Goal: Task Accomplishment & Management: Manage account settings

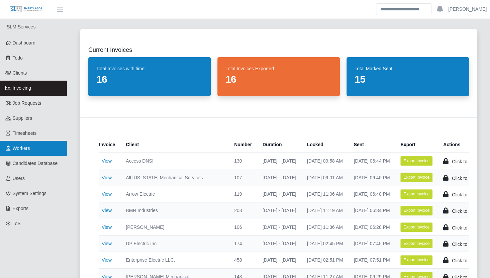
click at [28, 147] on span "Workers" at bounding box center [21, 147] width 17 height 5
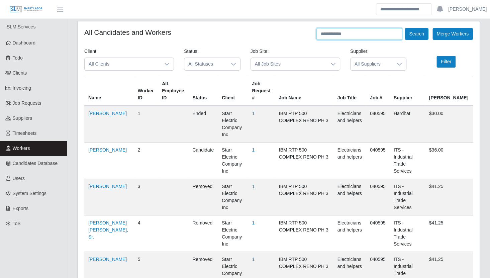
click at [347, 33] on input "text" at bounding box center [359, 34] width 86 height 12
click at [418, 32] on button "Search" at bounding box center [415, 34] width 23 height 12
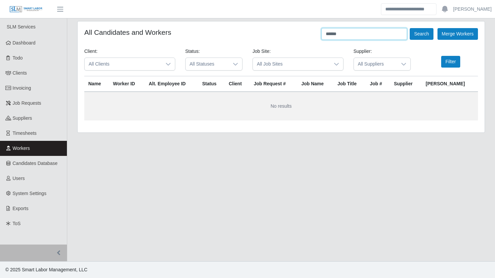
click at [348, 34] on input "******" at bounding box center [364, 34] width 86 height 12
click at [409, 28] on button "Search" at bounding box center [420, 34] width 23 height 12
click at [419, 38] on button "Search" at bounding box center [420, 34] width 23 height 12
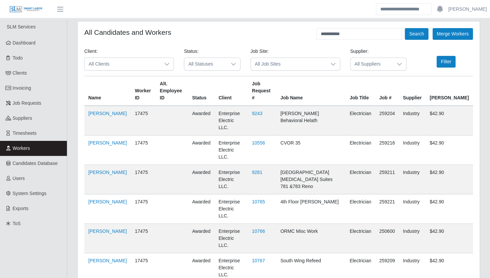
click at [70, 172] on div "**********" at bounding box center [278, 229] width 422 height 416
click at [346, 34] on input "**********" at bounding box center [359, 34] width 86 height 12
click at [417, 33] on button "Search" at bounding box center [415, 34] width 23 height 12
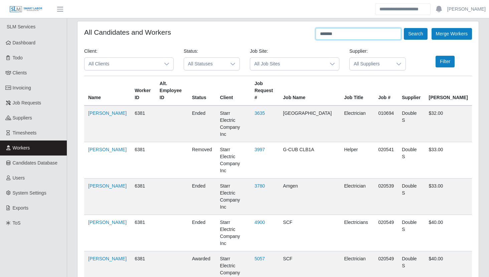
click at [340, 36] on input "******" at bounding box center [359, 34] width 86 height 12
click at [414, 32] on button "Search" at bounding box center [415, 34] width 23 height 12
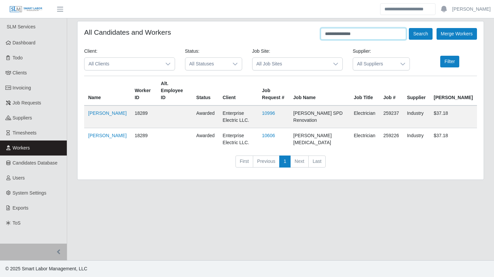
click at [350, 33] on input "**********" at bounding box center [364, 34] width 86 height 12
type input "**********"
click at [427, 33] on button "Search" at bounding box center [420, 34] width 23 height 12
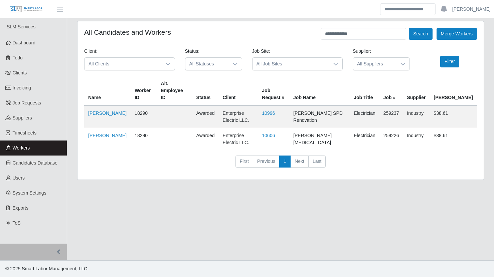
click at [71, 125] on div "**********" at bounding box center [280, 104] width 427 height 167
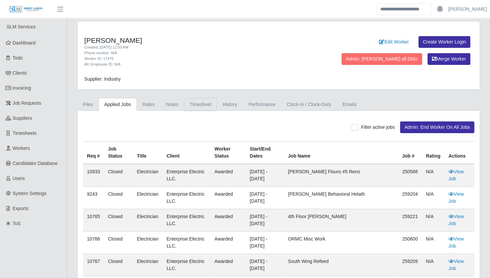
click at [207, 108] on link "Timesheet" at bounding box center [200, 104] width 33 height 13
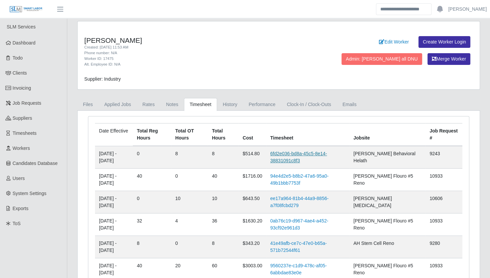
click at [301, 153] on link "6fd2e036-bd8a-45c5-8e14-38831091c8f3" at bounding box center [298, 157] width 57 height 12
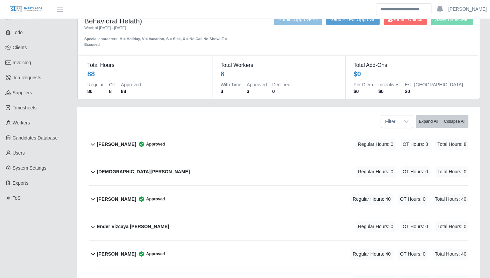
scroll to position [28, 0]
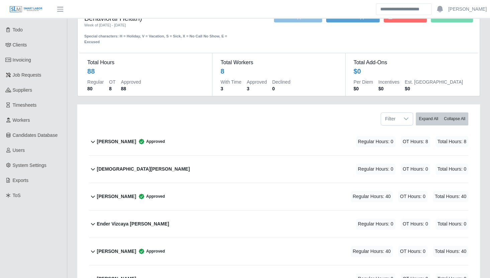
click at [220, 134] on div "[PERSON_NAME] Approved Regular Hours: 0 OT Hours: 8 Total Hours: 8" at bounding box center [282, 141] width 371 height 27
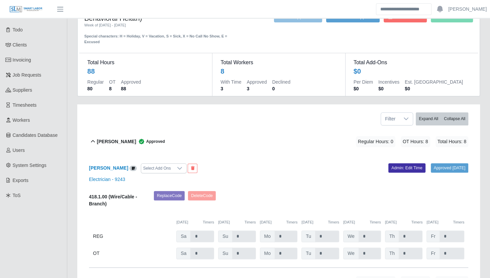
click at [220, 134] on div "Alvaro Pena Approved Regular Hours: 0 OT Hours: 8 Total Hours: 8" at bounding box center [282, 141] width 371 height 27
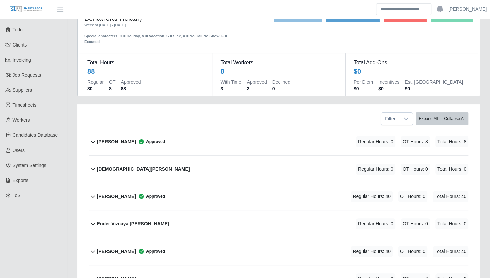
scroll to position [0, 0]
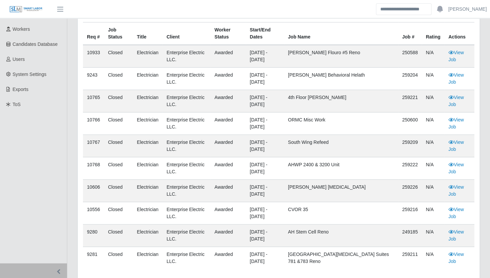
scroll to position [97, 0]
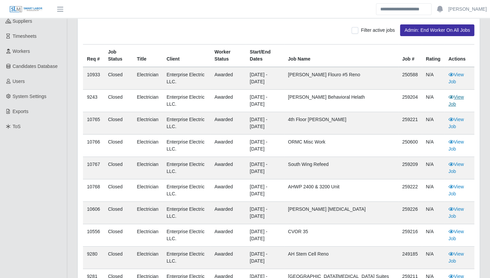
click at [456, 96] on link "View Job" at bounding box center [455, 100] width 15 height 12
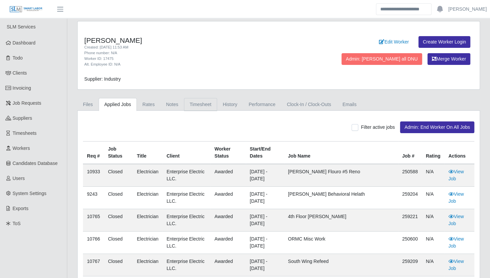
click at [199, 102] on link "Timesheet" at bounding box center [200, 104] width 33 height 13
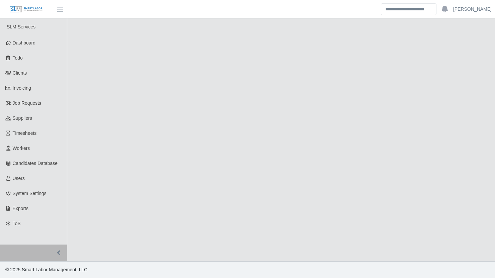
select select "******"
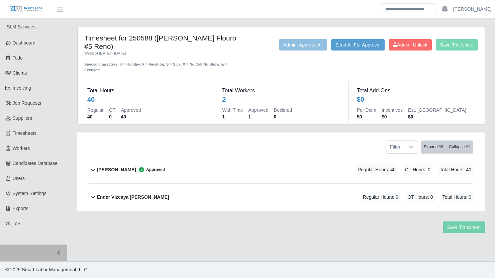
click at [290, 156] on div "Alvaro Pena Approved Regular Hours: 40 OT Hours: 0 Total Hours: 40" at bounding box center [285, 169] width 376 height 27
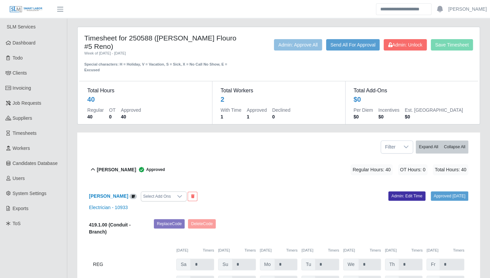
click at [279, 163] on div "Alvaro Pena Approved Regular Hours: 40 OT Hours: 0 Total Hours: 40" at bounding box center [282, 169] width 371 height 27
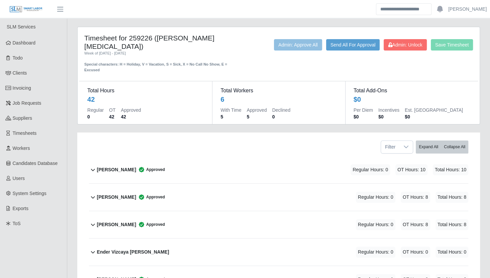
click at [273, 156] on div "Alvaro Pena Approved Regular Hours: 0 OT Hours: 10 Total Hours: 10" at bounding box center [282, 169] width 371 height 27
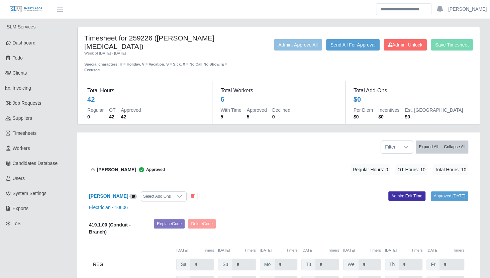
click at [271, 156] on div "Alvaro Pena Approved Regular Hours: 0 OT Hours: 10 Total Hours: 10" at bounding box center [282, 169] width 371 height 27
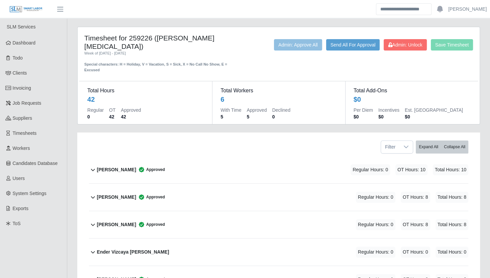
drag, startPoint x: 128, startPoint y: 39, endPoint x: 202, endPoint y: 40, distance: 74.5
click at [202, 40] on h4 "Timesheet for 259226 (AHO Dialysis)" at bounding box center [162, 42] width 156 height 17
drag, startPoint x: 202, startPoint y: 40, endPoint x: 194, endPoint y: 37, distance: 8.7
drag, startPoint x: 194, startPoint y: 37, endPoint x: 200, endPoint y: 37, distance: 6.7
click at [200, 37] on h4 "Timesheet for 259226 ([PERSON_NAME] [MEDICAL_DATA])" at bounding box center [162, 42] width 156 height 17
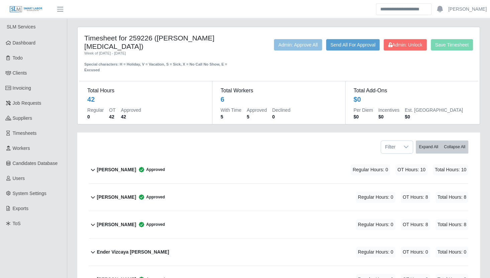
copy h4 "259226 (AHO Dialysis)"
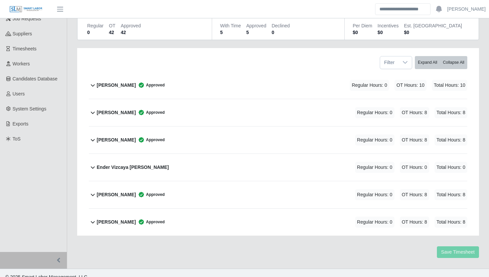
click at [173, 215] on div "Yobany Gonzalez Approved Regular Hours: 0 OT Hours: 8 Total Hours: 8" at bounding box center [282, 222] width 371 height 27
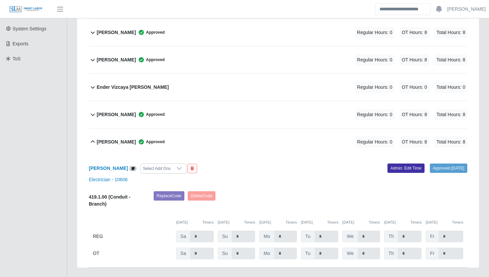
scroll to position [167, 0]
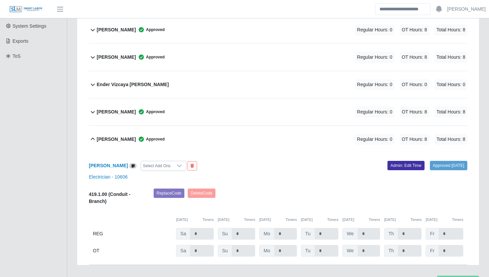
click at [233, 129] on div "Yobany Gonzalez Approved Regular Hours: 0 OT Hours: 8 Total Hours: 8" at bounding box center [282, 139] width 371 height 27
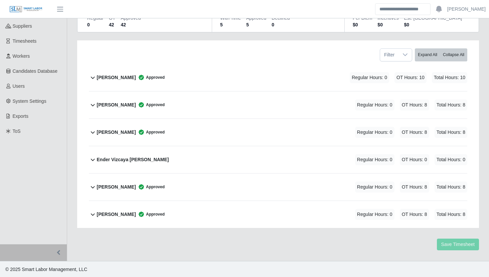
scroll to position [55, 0]
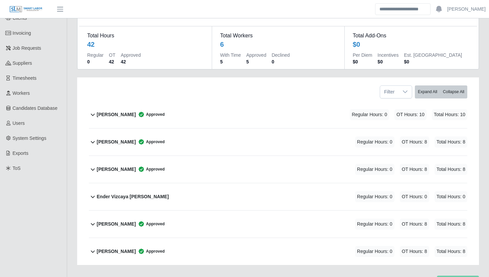
click at [233, 129] on div "Daniel Agredo-Moran Approved Regular Hours: 0 OT Hours: 8 Total Hours: 8" at bounding box center [282, 142] width 371 height 27
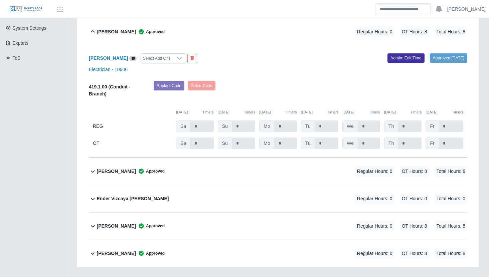
scroll to position [167, 0]
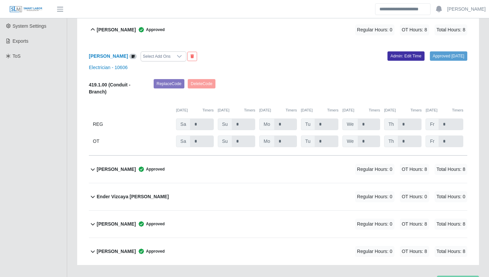
click at [252, 26] on div "Daniel Agredo-Moran Approved Regular Hours: 0 OT Hours: 8 Total Hours: 8" at bounding box center [282, 29] width 371 height 27
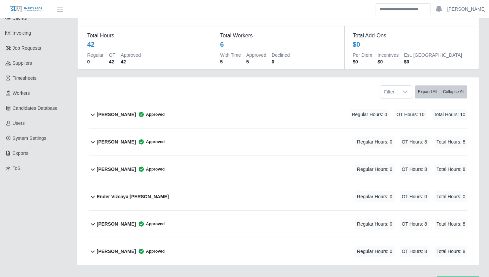
click at [237, 161] on div "Edgar Vizcaya Approved Regular Hours: 0 OT Hours: 8 Total Hours: 8" at bounding box center [282, 169] width 371 height 27
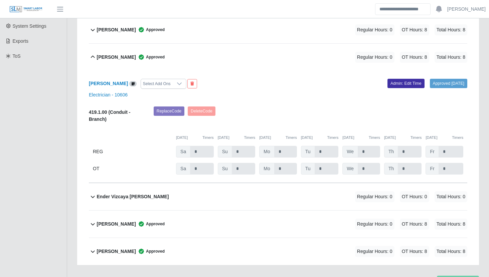
click at [248, 45] on div "Edgar Vizcaya Approved Regular Hours: 0 OT Hours: 8 Total Hours: 8" at bounding box center [282, 57] width 371 height 27
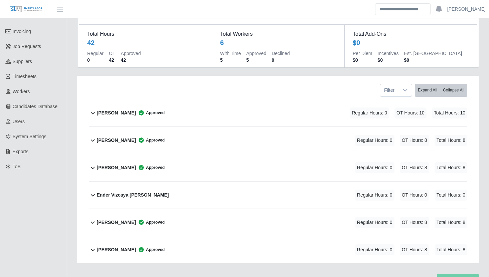
scroll to position [55, 0]
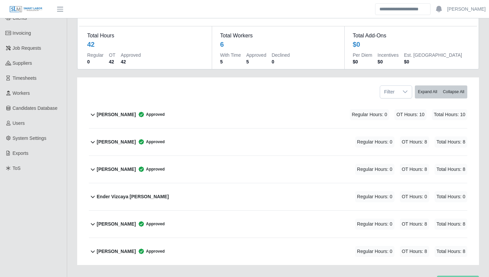
click at [213, 107] on div "Alvaro Pena Approved Regular Hours: 0 OT Hours: 10 Total Hours: 10" at bounding box center [282, 114] width 371 height 27
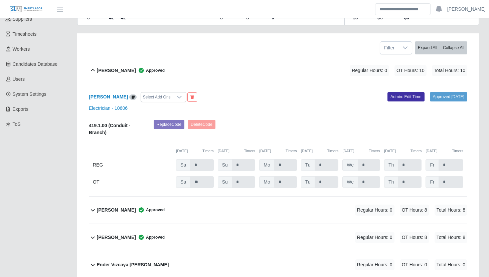
scroll to position [0, 0]
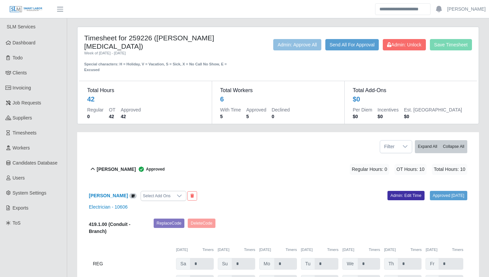
click at [226, 146] on div "Filter Expand All Collapse All" at bounding box center [278, 144] width 389 height 24
click at [227, 156] on div "Alvaro Pena Approved Regular Hours: 0 OT Hours: 10 Total Hours: 10" at bounding box center [282, 169] width 371 height 27
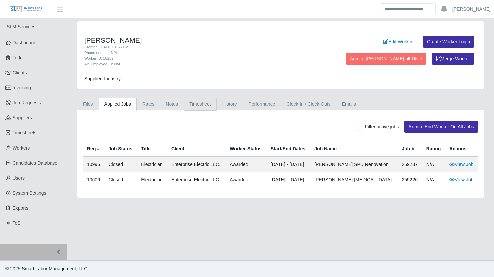
click at [197, 107] on link "Timesheet" at bounding box center [200, 104] width 33 height 13
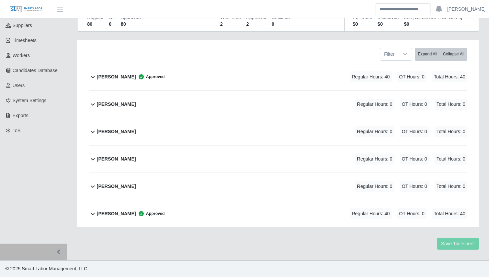
click at [246, 215] on div "[PERSON_NAME] Approved Regular Hours: 40 OT Hours: 0 Total Hours: 40" at bounding box center [282, 213] width 371 height 27
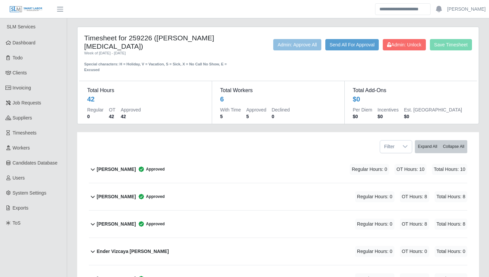
scroll to position [84, 0]
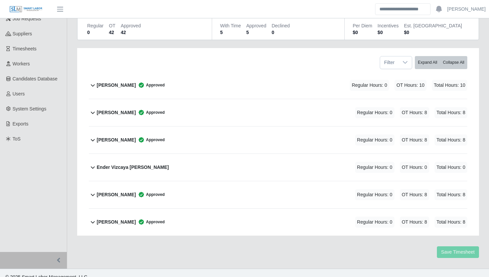
click at [254, 223] on div "[PERSON_NAME] Approved Regular Hours: 0 OT Hours: 8 Total Hours: 8" at bounding box center [282, 222] width 371 height 27
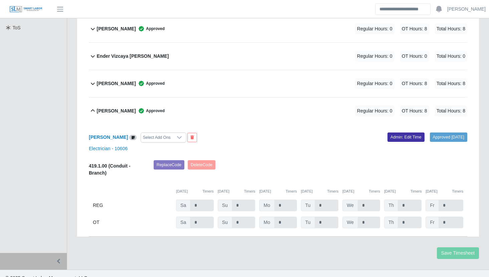
scroll to position [196, 0]
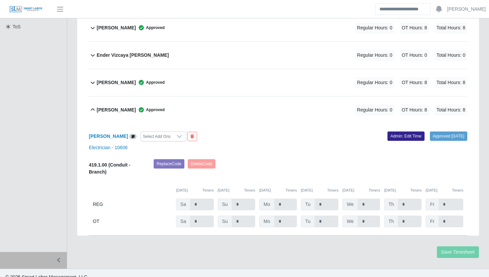
click at [397, 132] on link "Admin: Edit Time" at bounding box center [406, 136] width 37 height 9
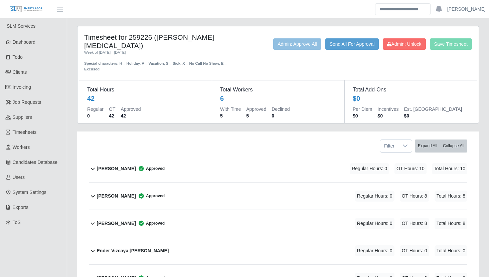
scroll to position [0, 0]
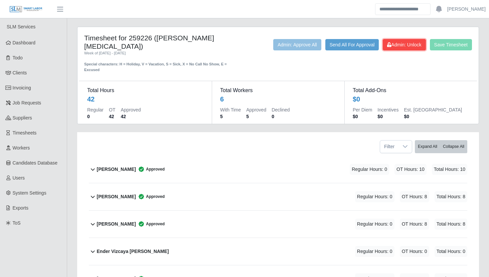
click at [408, 45] on span "Admin: Unlock" at bounding box center [404, 44] width 34 height 5
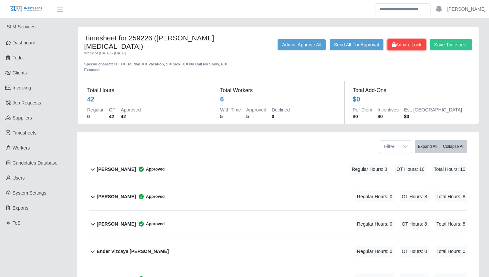
scroll to position [196, 0]
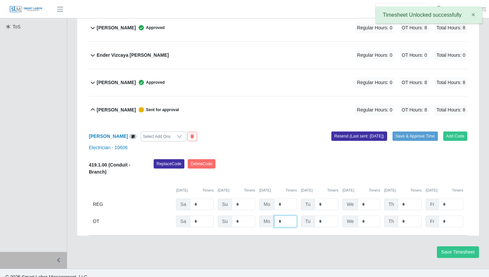
drag, startPoint x: 282, startPoint y: 212, endPoint x: 275, endPoint y: 211, distance: 7.0
click at [275, 216] on input "*" at bounding box center [285, 222] width 23 height 12
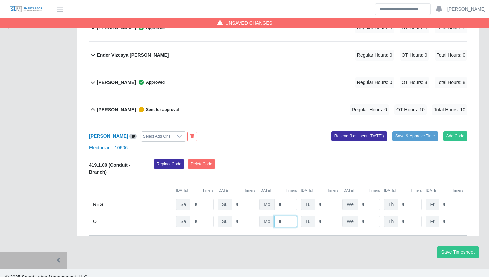
type input "*"
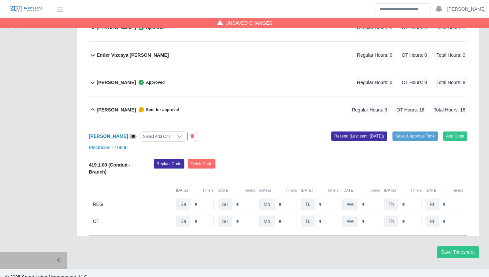
click at [311, 159] on div "Replace Code Delete Code" at bounding box center [311, 169] width 324 height 20
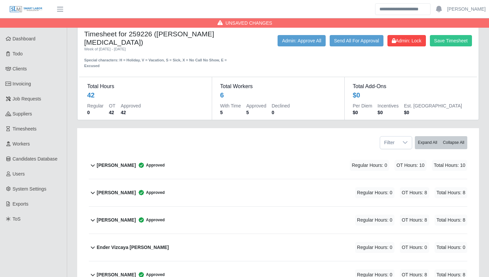
scroll to position [0, 0]
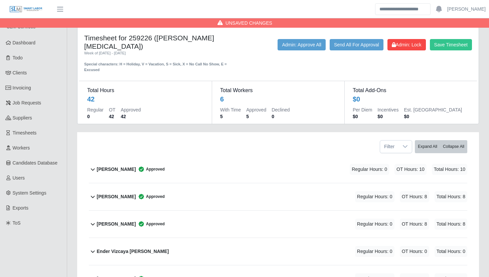
click at [214, 132] on div "Filter Expand All Collapse All" at bounding box center [278, 144] width 389 height 24
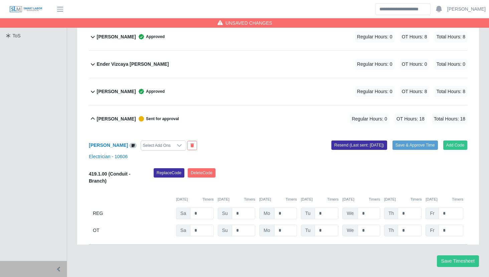
scroll to position [188, 0]
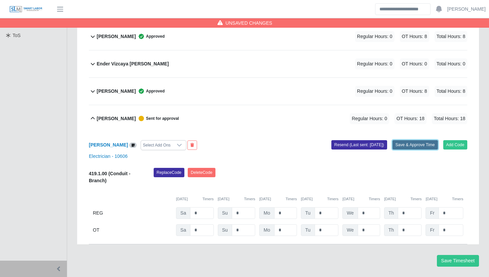
click at [421, 140] on button "Save & Approve Time" at bounding box center [415, 144] width 45 height 9
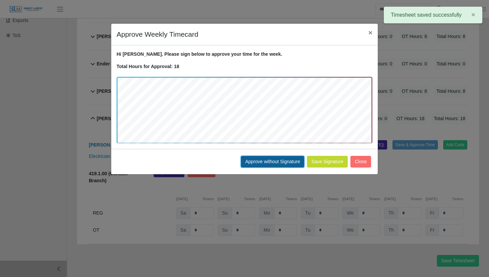
click at [265, 162] on button "Approve without Signature" at bounding box center [272, 162] width 63 height 12
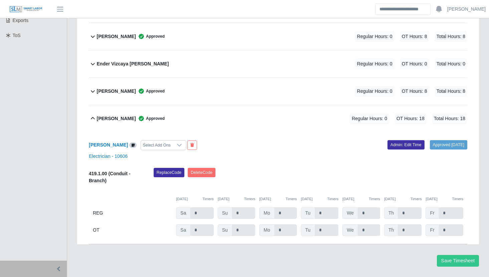
click at [292, 107] on div "[PERSON_NAME] Approved Regular Hours: 0 OT Hours: 18 Total Hours: 18" at bounding box center [282, 118] width 371 height 27
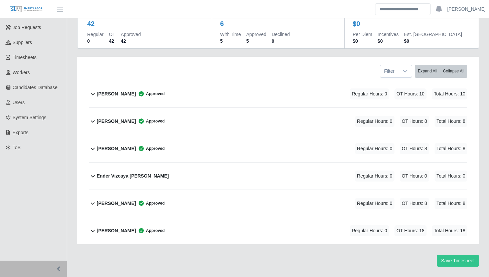
scroll to position [0, 0]
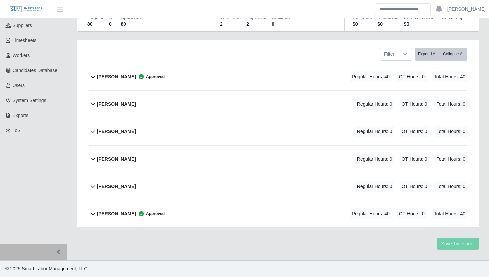
click at [272, 209] on div "[PERSON_NAME] Approved Regular Hours: 40 OT Hours: 0 Total Hours: 40" at bounding box center [282, 213] width 371 height 27
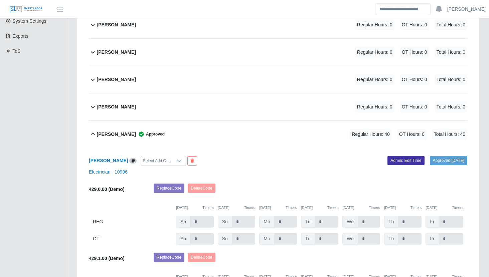
scroll to position [173, 0]
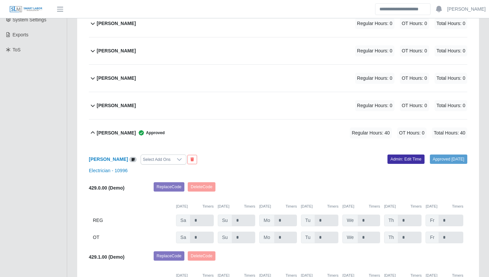
click at [307, 128] on div "[PERSON_NAME] Approved Regular Hours: 40 OT Hours: 0 Total Hours: 40" at bounding box center [282, 133] width 371 height 27
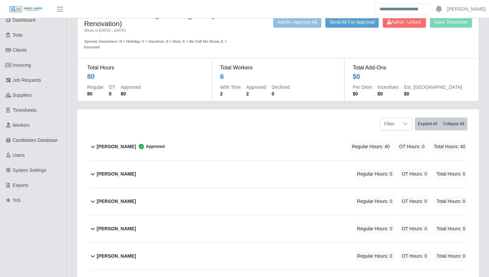
scroll to position [22, 0]
click at [303, 141] on div "Daniel Agredo-Moran Approved Regular Hours: 40 OT Hours: 0 Total Hours: 40" at bounding box center [282, 147] width 371 height 27
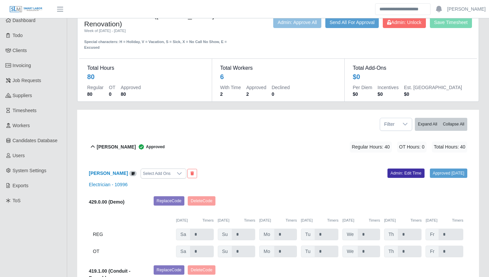
click at [300, 146] on div "[PERSON_NAME] Approved Regular Hours: 40 OT Hours: 0 Total Hours: 40" at bounding box center [282, 147] width 371 height 27
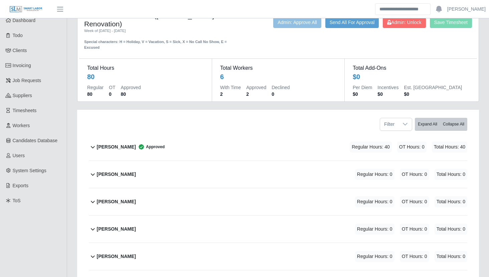
scroll to position [0, 0]
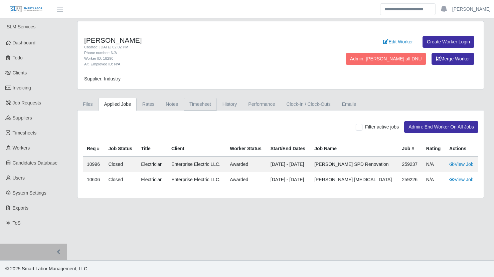
click at [198, 105] on link "Timesheet" at bounding box center [200, 104] width 33 height 13
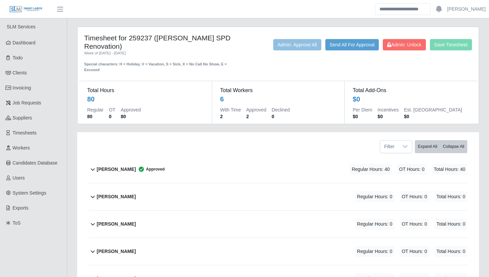
click at [248, 169] on div "[PERSON_NAME] Approved Regular Hours: 40 OT Hours: 0 Total Hours: 40" at bounding box center [282, 169] width 371 height 27
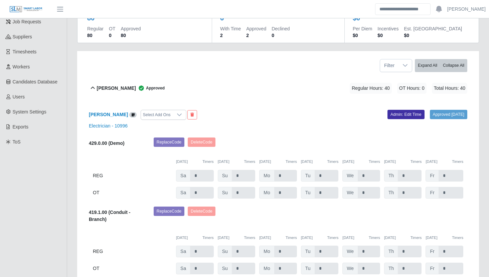
scroll to position [81, 0]
click at [268, 74] on div "Filter Expand All Collapse All" at bounding box center [278, 63] width 389 height 24
click at [272, 87] on div "[PERSON_NAME] Approved Regular Hours: 40 OT Hours: 0 Total Hours: 40" at bounding box center [282, 88] width 371 height 27
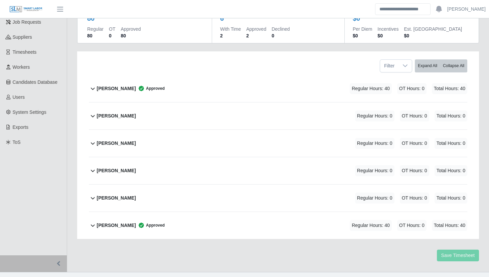
click at [274, 225] on div "Yobany Gonzalez Approved Regular Hours: 40 OT Hours: 0 Total Hours: 40" at bounding box center [282, 225] width 371 height 27
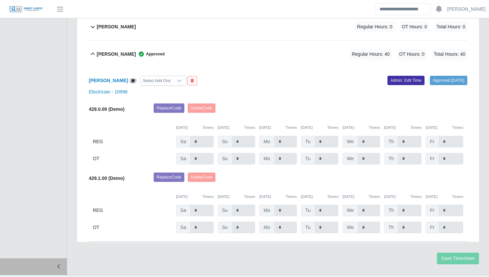
scroll to position [255, 0]
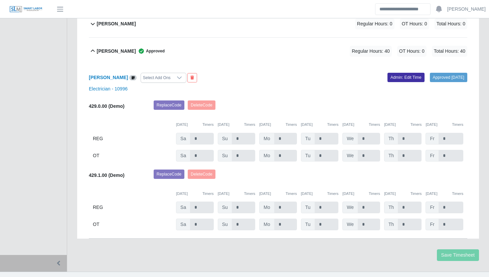
click at [277, 48] on div "Yobany Gonzalez Approved Regular Hours: 40 OT Hours: 0 Total Hours: 40" at bounding box center [282, 51] width 371 height 27
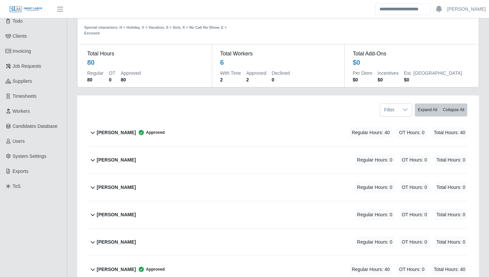
scroll to position [0, 0]
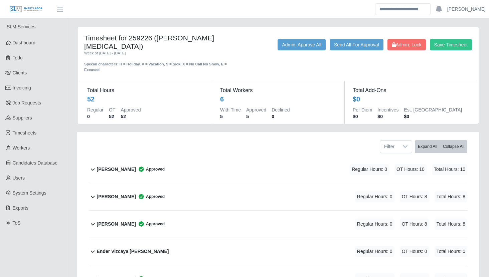
scroll to position [84, 0]
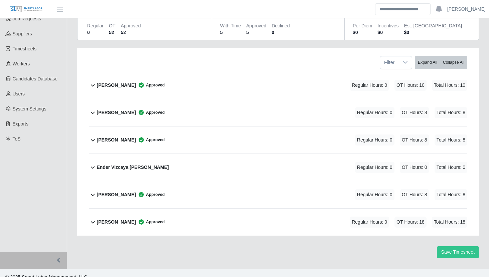
click at [260, 103] on div "[PERSON_NAME] Approved Regular Hours: 0 OT Hours: 8 Total Hours: 8" at bounding box center [282, 112] width 371 height 27
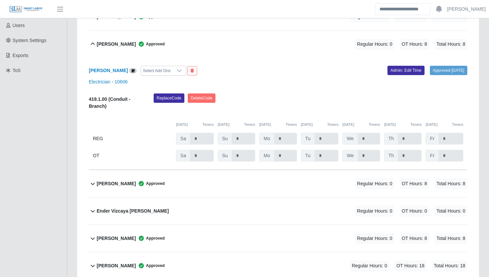
scroll to position [139, 0]
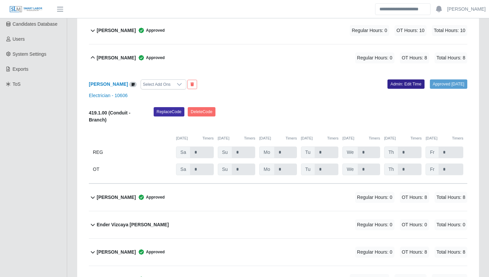
click at [401, 80] on link "Admin: Edit Time" at bounding box center [406, 84] width 37 height 9
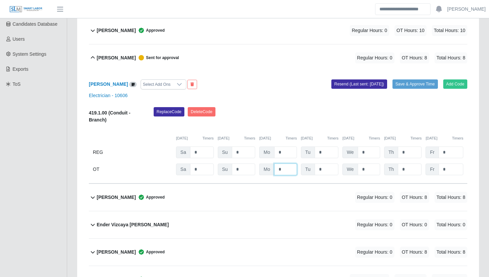
drag, startPoint x: 283, startPoint y: 161, endPoint x: 273, endPoint y: 161, distance: 10.0
click at [273, 164] on div "Mo *" at bounding box center [278, 170] width 38 height 12
type input "*"
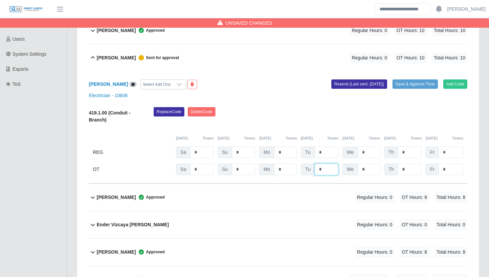
type input "*"
click at [415, 80] on button "Save & Approve Time" at bounding box center [415, 84] width 45 height 9
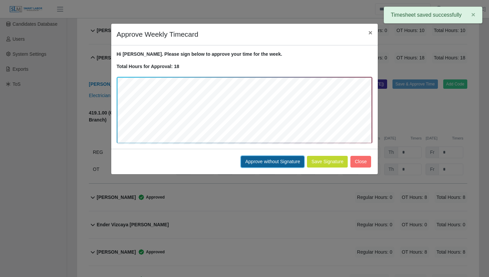
click at [285, 163] on button "Approve without Signature" at bounding box center [272, 162] width 63 height 12
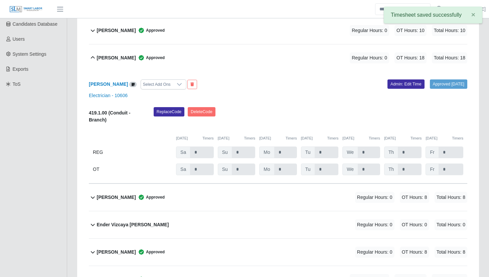
click at [274, 44] on div "[PERSON_NAME] Approved Regular Hours: 0 OT Hours: 18 Total Hours: 18" at bounding box center [282, 57] width 371 height 27
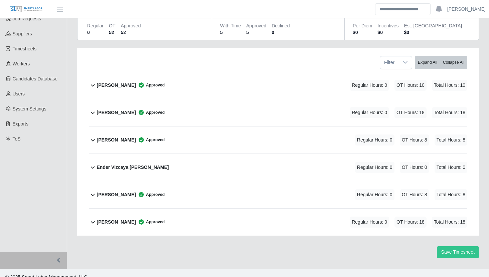
scroll to position [0, 0]
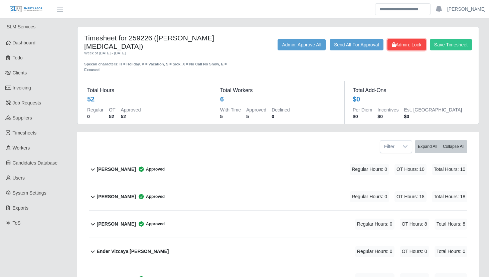
click at [415, 46] on span "Admin: Lock" at bounding box center [407, 44] width 30 height 5
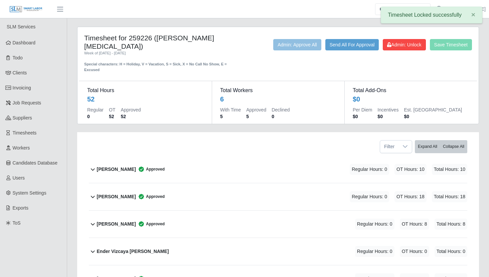
click at [294, 62] on div "Save Timesheet Admin: Unlock Send All For Approval Admin: Approve All" at bounding box center [361, 56] width 232 height 34
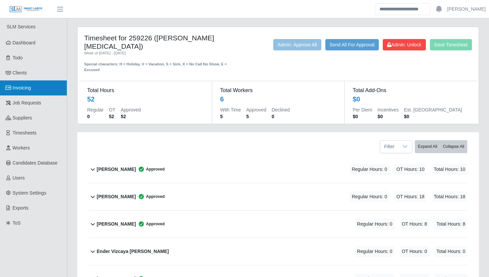
click at [40, 90] on link "Invoicing" at bounding box center [33, 88] width 67 height 15
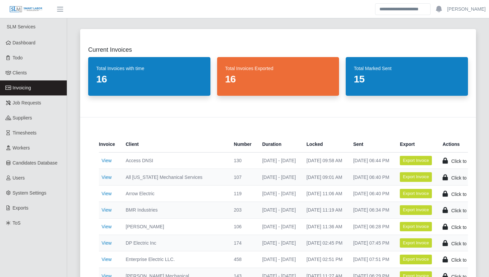
click at [73, 169] on div "Current Invoices Total Invoices with time 16 Total Invoices Exported 16 Total M…" at bounding box center [278, 226] width 412 height 411
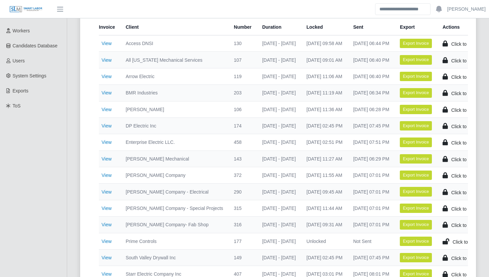
scroll to position [118, 0]
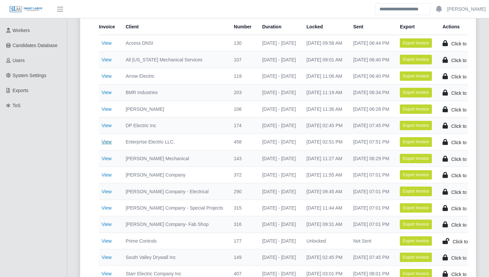
click at [108, 141] on link "View" at bounding box center [107, 141] width 10 height 5
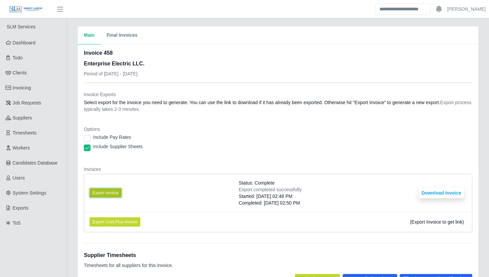
click at [108, 190] on button "Export Invoice" at bounding box center [106, 192] width 32 height 9
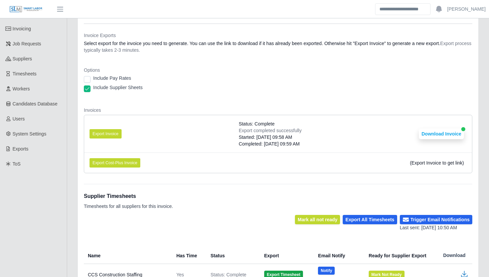
scroll to position [305, 0]
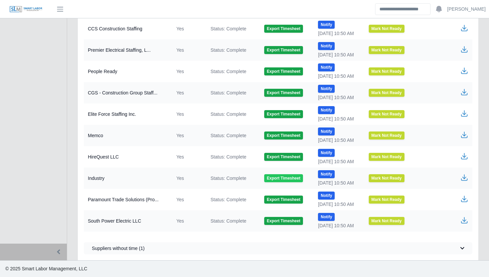
click at [283, 178] on button "Export Timesheet" at bounding box center [283, 178] width 39 height 8
click at [464, 176] on icon "button" at bounding box center [464, 176] width 4 height 5
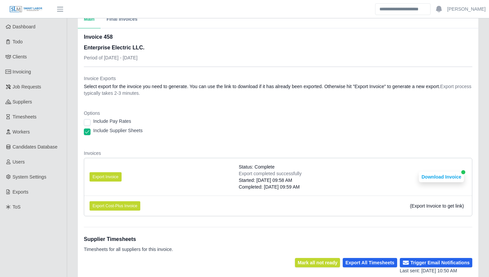
scroll to position [0, 0]
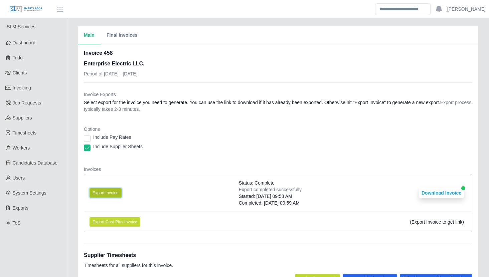
click at [108, 192] on button "Export Invoice" at bounding box center [106, 192] width 32 height 9
click at [226, 158] on dl "Invoice Exports Select export for the invoice you need to generate. You can use…" at bounding box center [278, 164] width 389 height 147
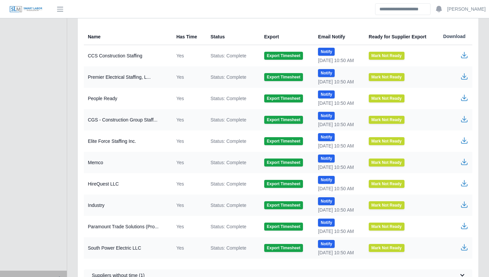
scroll to position [279, 0]
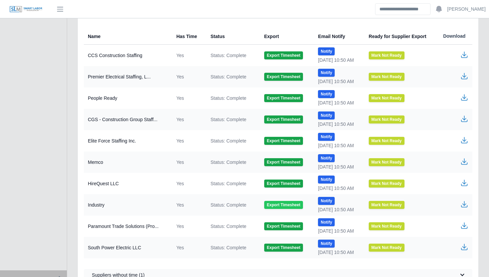
click at [279, 206] on button "Export Timesheet" at bounding box center [283, 205] width 39 height 8
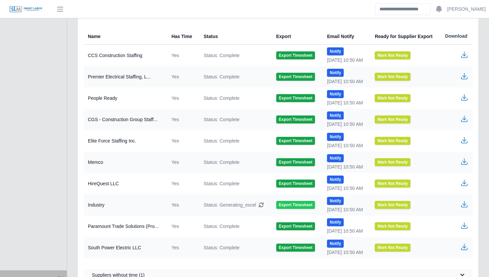
scroll to position [305, 0]
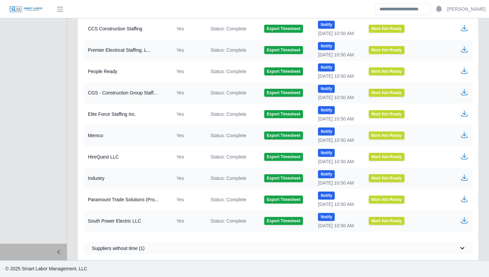
click at [464, 177] on icon "button" at bounding box center [464, 176] width 4 height 5
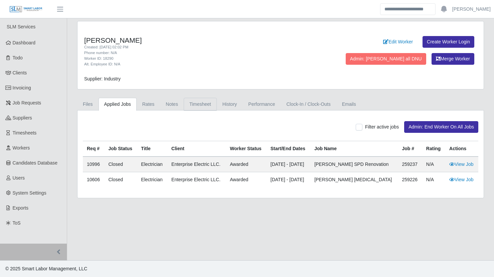
click at [200, 105] on link "Timesheet" at bounding box center [200, 104] width 33 height 13
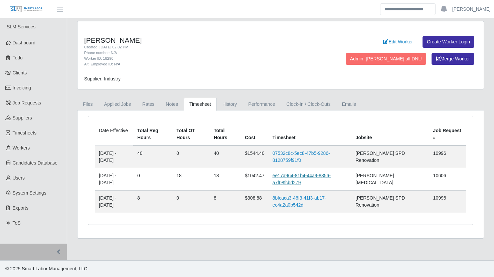
click at [314, 174] on link "ee17a964-81b4-44a9-8856-a7f08fcbd279" at bounding box center [302, 179] width 58 height 12
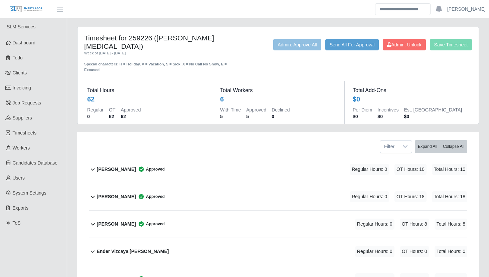
scroll to position [84, 0]
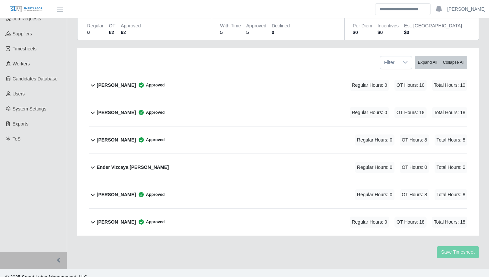
click at [242, 101] on div "[PERSON_NAME] Approved Regular Hours: 0 OT Hours: 18 Total Hours: 18" at bounding box center [282, 112] width 371 height 27
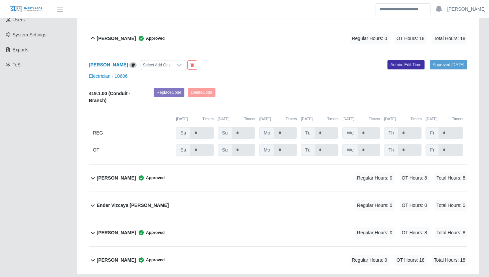
scroll to position [158, 0]
click at [399, 60] on link "Admin: Edit Time" at bounding box center [406, 64] width 37 height 9
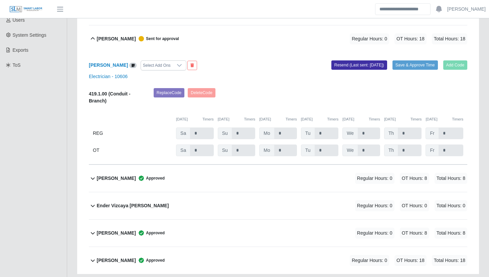
scroll to position [0, 0]
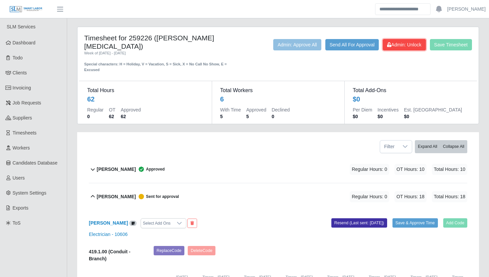
click at [396, 43] on span "Admin: Unlock" at bounding box center [404, 44] width 34 height 5
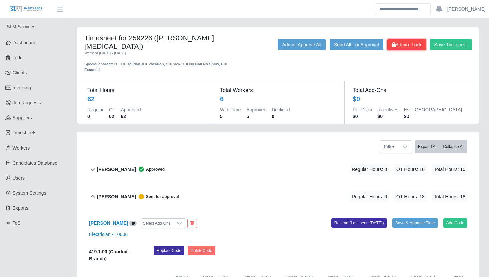
scroll to position [185, 0]
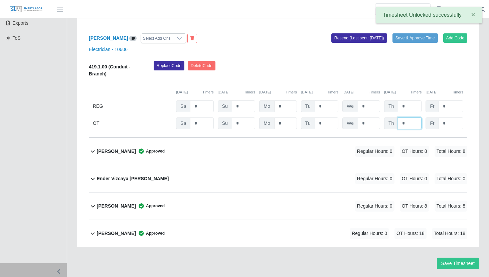
drag, startPoint x: 410, startPoint y: 116, endPoint x: 393, endPoint y: 115, distance: 17.1
click at [393, 118] on div "Th *" at bounding box center [403, 124] width 38 height 12
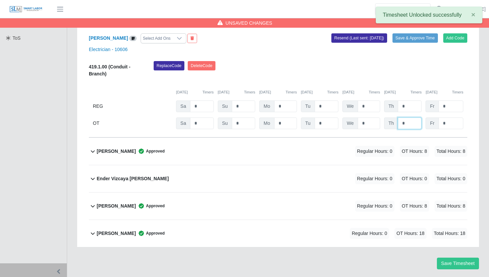
type input "*"
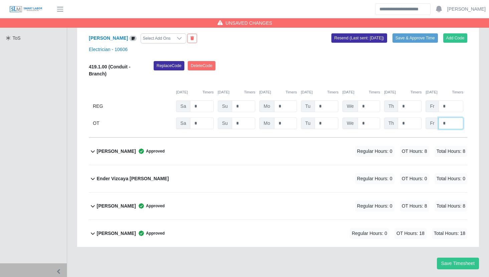
type input "*"
click at [369, 68] on div "Replace Code [GEOGRAPHIC_DATA] Code" at bounding box center [311, 71] width 324 height 20
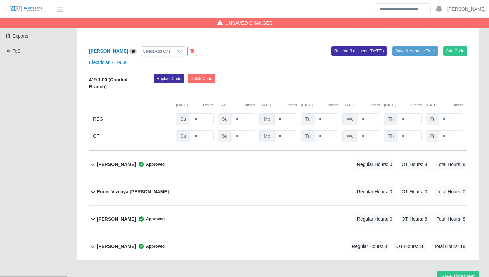
scroll to position [169, 0]
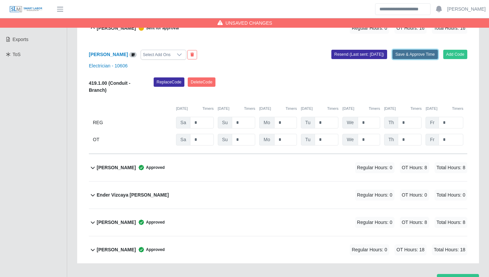
click at [414, 50] on button "Save & Approve Time" at bounding box center [415, 54] width 45 height 9
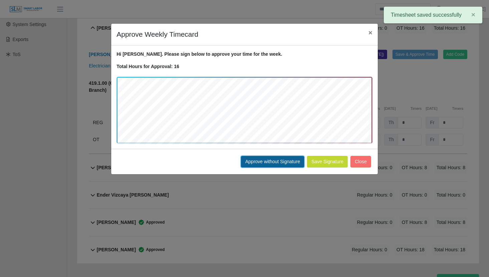
click at [271, 164] on button "Approve without Signature" at bounding box center [272, 162] width 63 height 12
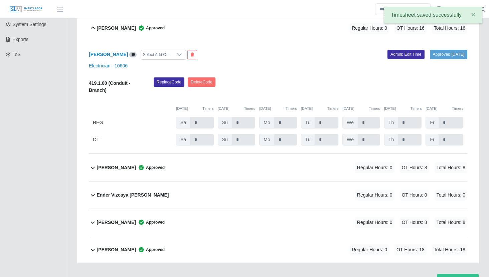
scroll to position [0, 0]
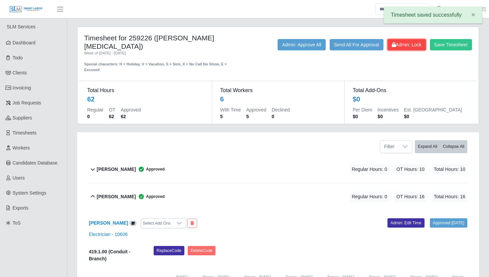
click at [400, 47] on span "Admin: Lock" at bounding box center [407, 44] width 30 height 5
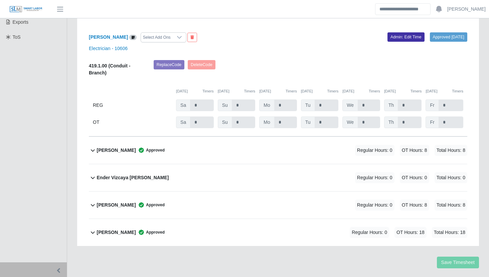
scroll to position [185, 0]
click at [284, 33] on div "Approved [DATE] Admin: Edit Time" at bounding box center [375, 38] width 194 height 10
click at [283, 33] on div "Approved [DATE] Admin: Edit Time" at bounding box center [375, 38] width 194 height 10
click at [260, 33] on div "[PERSON_NAME] Select Add Ons" at bounding box center [181, 38] width 194 height 10
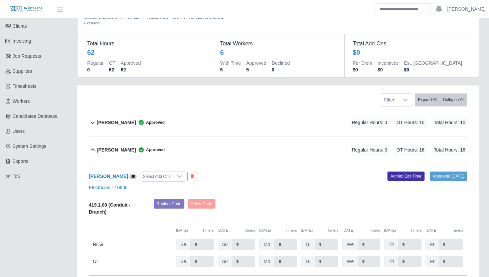
scroll to position [43, 0]
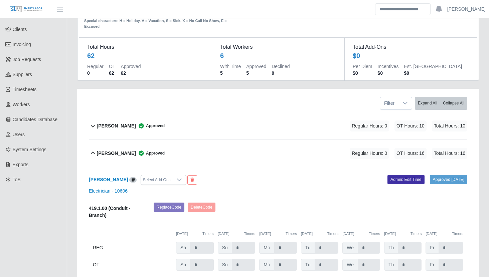
click at [335, 148] on div "Regular Hours: 0 OT Hours: 16 Total Hours: 16" at bounding box center [399, 153] width 136 height 11
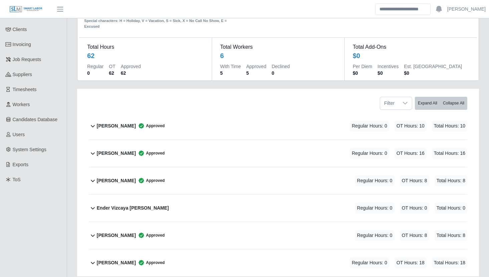
click at [299, 256] on div "[PERSON_NAME] Approved Regular Hours: 0 OT Hours: 18 Total Hours: 18" at bounding box center [282, 263] width 371 height 27
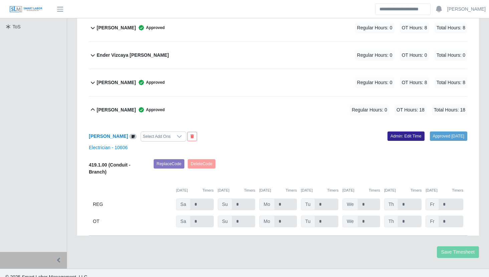
click at [388, 132] on link "Admin: Edit Time" at bounding box center [406, 136] width 37 height 9
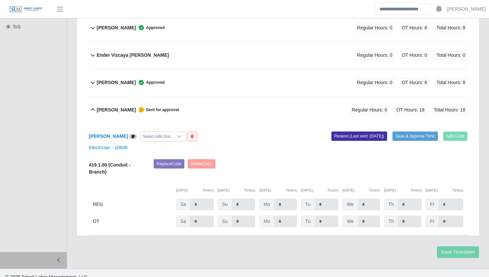
scroll to position [0, 0]
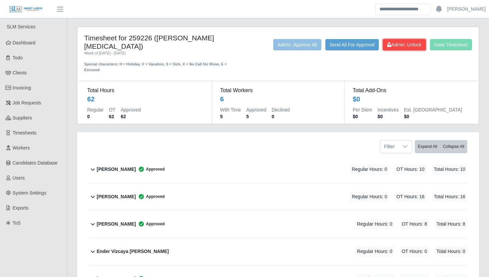
click at [402, 43] on span "Admin: Unlock" at bounding box center [404, 44] width 34 height 5
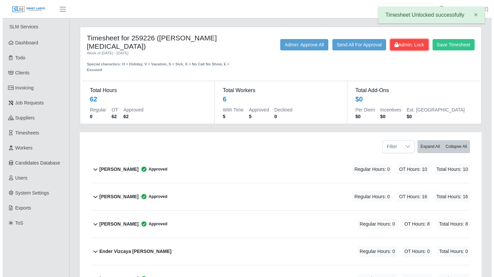
scroll to position [196, 0]
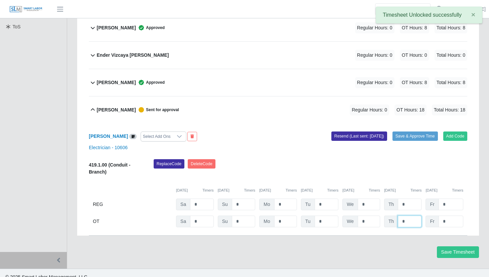
drag, startPoint x: 408, startPoint y: 212, endPoint x: 399, endPoint y: 212, distance: 9.0
click at [399, 216] on input "*" at bounding box center [410, 222] width 24 height 12
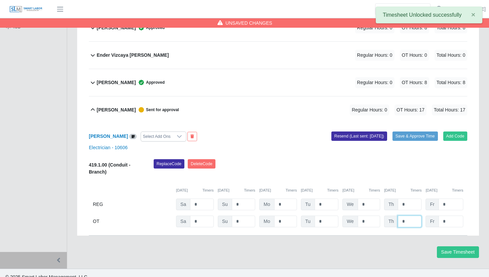
type input "*"
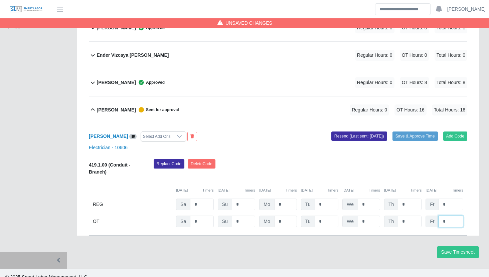
type input "*"
click at [370, 164] on div "Replace Code [GEOGRAPHIC_DATA] Code" at bounding box center [311, 169] width 324 height 20
click at [413, 132] on button "Save & Approve Time" at bounding box center [415, 136] width 45 height 9
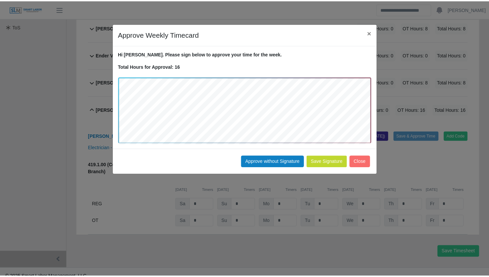
scroll to position [191, 0]
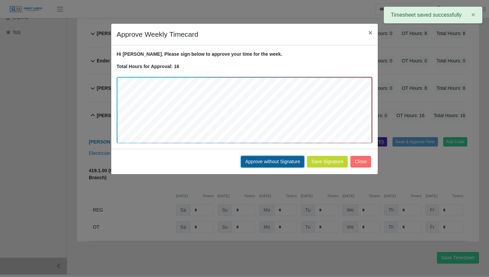
click at [274, 159] on button "Approve without Signature" at bounding box center [272, 162] width 63 height 12
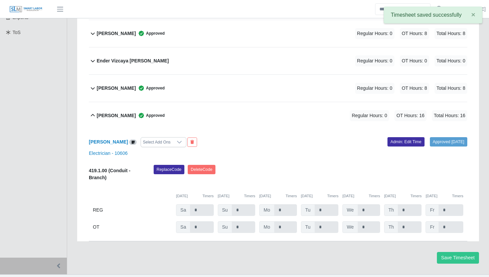
click at [303, 108] on div "[PERSON_NAME] Approved Regular Hours: 0 OT Hours: 16 Total Hours: 16" at bounding box center [282, 115] width 371 height 27
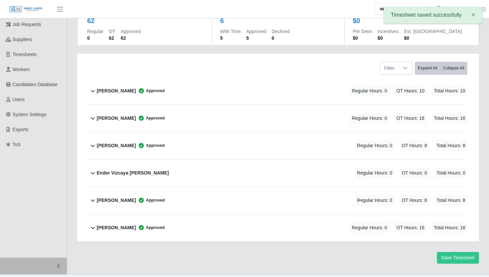
scroll to position [0, 0]
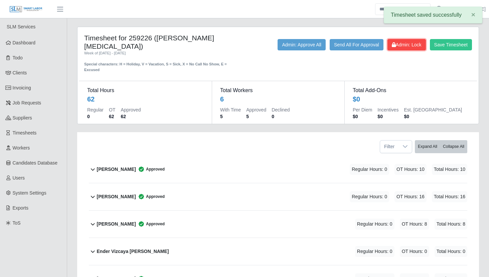
click at [409, 43] on span "Admin: Lock" at bounding box center [407, 44] width 30 height 5
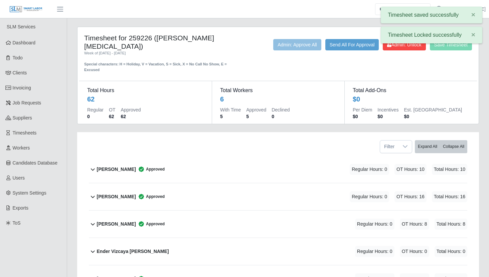
click at [251, 121] on div "Timesheet for 259226 ([PERSON_NAME] [MEDICAL_DATA]) Week of [DATE] - [DATE] Spe…" at bounding box center [278, 190] width 412 height 326
